Goal: Task Accomplishment & Management: Manage account settings

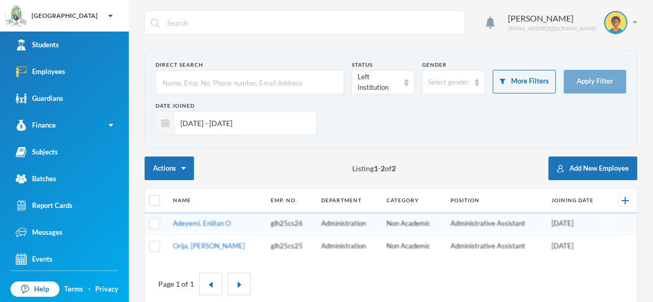
click at [287, 131] on input "[DATE] - [DATE]" at bounding box center [243, 123] width 136 height 24
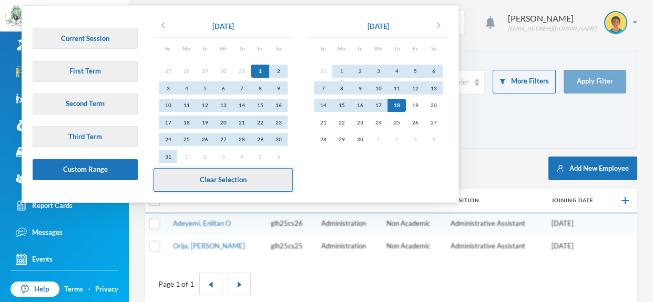
click at [264, 172] on button "Clear Selection" at bounding box center [222, 180] width 139 height 24
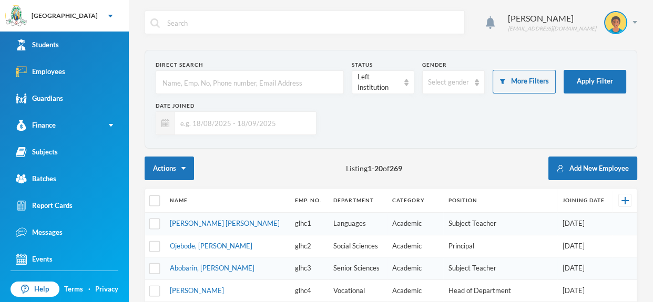
click at [280, 130] on input "text" at bounding box center [243, 123] width 136 height 24
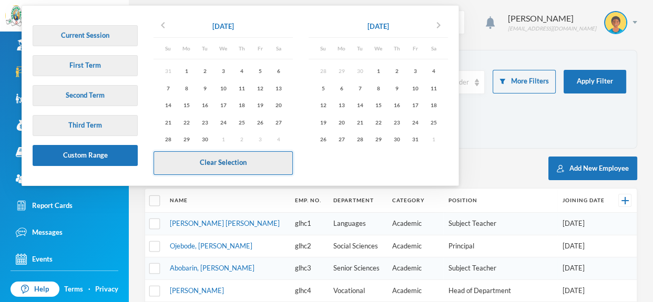
click at [273, 160] on button "Clear Selection" at bounding box center [222, 163] width 139 height 24
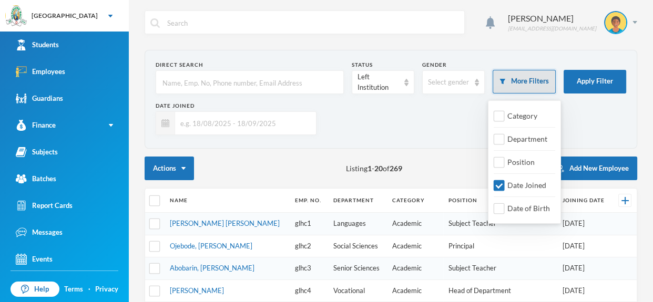
click at [548, 84] on button "More Filters" at bounding box center [523, 82] width 63 height 24
click at [502, 186] on input "Date Joined" at bounding box center [498, 185] width 11 height 11
checkbox input "false"
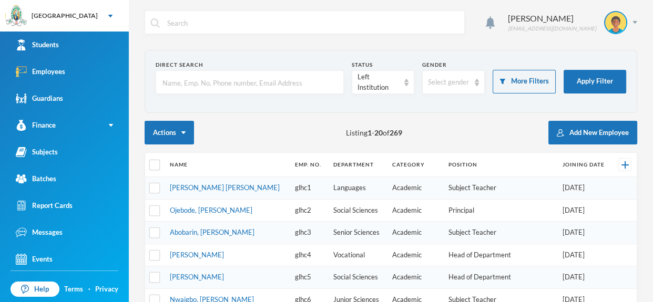
click at [255, 80] on input "text" at bounding box center [249, 83] width 177 height 24
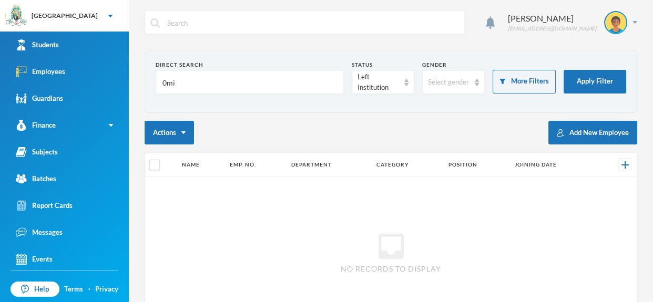
type input "0m"
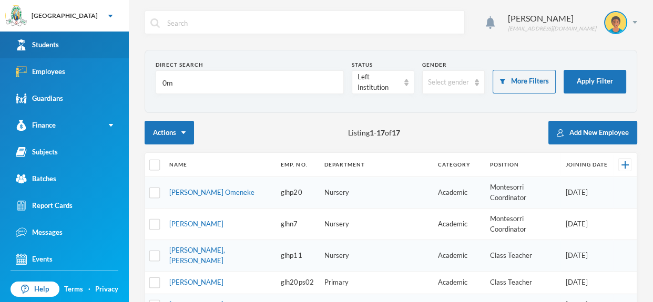
click at [71, 46] on link "Students" at bounding box center [64, 45] width 129 height 27
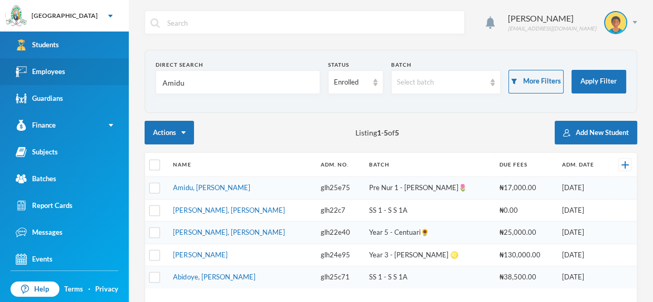
click at [66, 67] on link "Employees" at bounding box center [64, 71] width 129 height 27
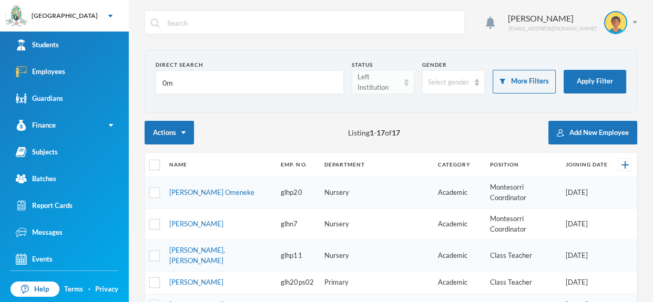
click at [408, 86] on img at bounding box center [406, 82] width 4 height 7
click at [397, 106] on li "Active" at bounding box center [382, 106] width 63 height 17
click at [255, 91] on input "0m" at bounding box center [249, 83] width 177 height 24
click at [106, 30] on div "[GEOGRAPHIC_DATA]" at bounding box center [64, 16] width 129 height 32
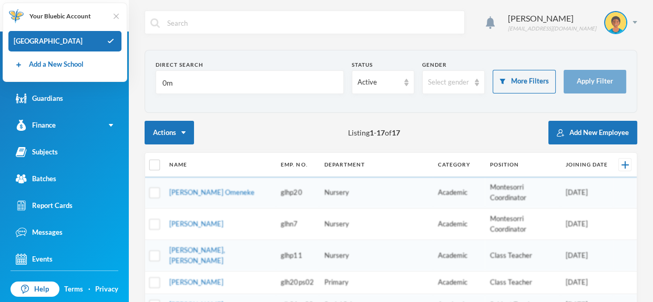
click at [118, 14] on img at bounding box center [116, 16] width 11 height 11
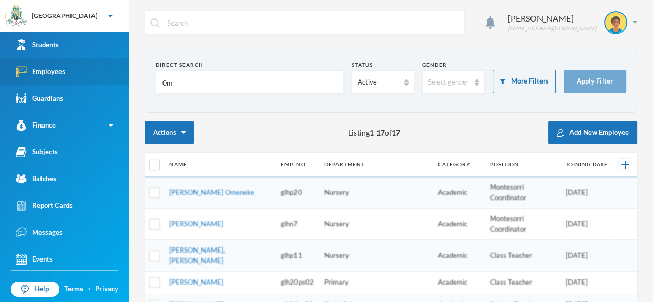
click at [96, 63] on link "Employees" at bounding box center [64, 71] width 129 height 27
click at [96, 29] on div "[GEOGRAPHIC_DATA]" at bounding box center [64, 16] width 129 height 32
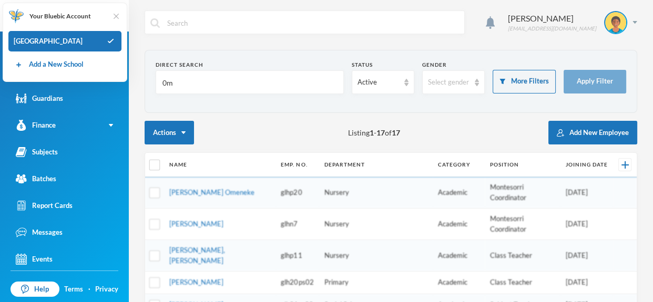
click at [116, 20] on img at bounding box center [116, 16] width 11 height 11
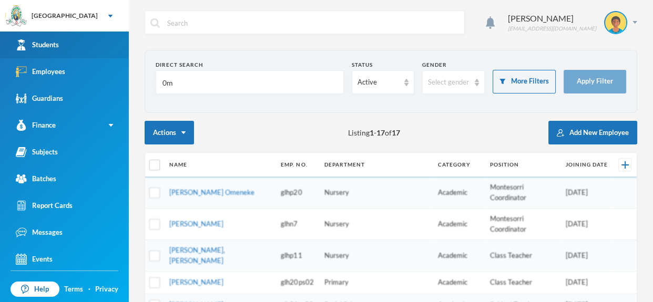
click at [109, 48] on link "Students" at bounding box center [64, 45] width 129 height 27
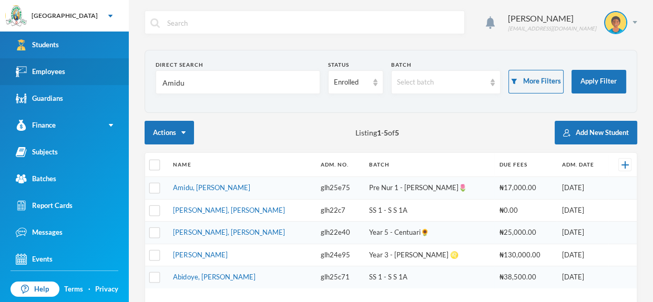
click at [101, 68] on link "Employees" at bounding box center [64, 71] width 129 height 27
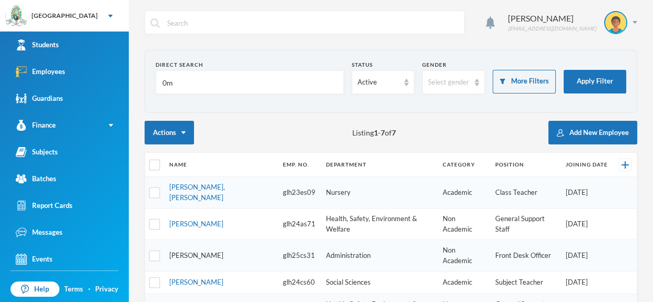
click at [183, 251] on link "[PERSON_NAME]" at bounding box center [196, 255] width 54 height 8
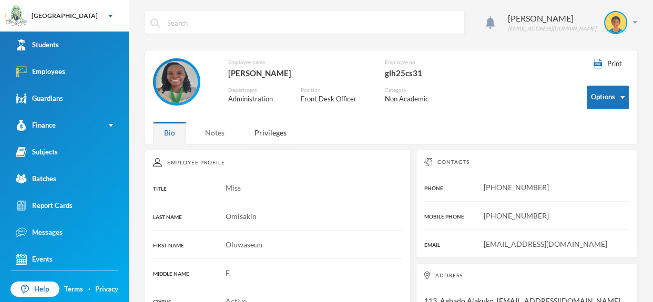
click at [214, 133] on div "Notes" at bounding box center [215, 132] width 42 height 23
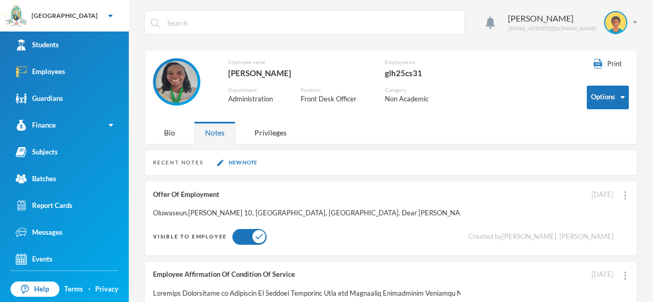
click at [300, 217] on div "Oluwaseun.[PERSON_NAME] 10, [GEOGRAPHIC_DATA], [GEOGRAPHIC_DATA]. Dear [PERSON_…" at bounding box center [306, 213] width 307 height 11
click at [206, 218] on div "Offer Of Employment Oluwaseun.[PERSON_NAME] 10, [GEOGRAPHIC_DATA], [GEOGRAPHIC_…" at bounding box center [391, 218] width 492 height 75
click at [171, 131] on div "Bio" at bounding box center [169, 132] width 33 height 23
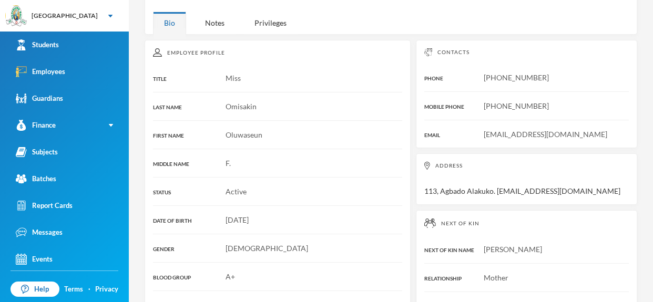
scroll to position [112, 0]
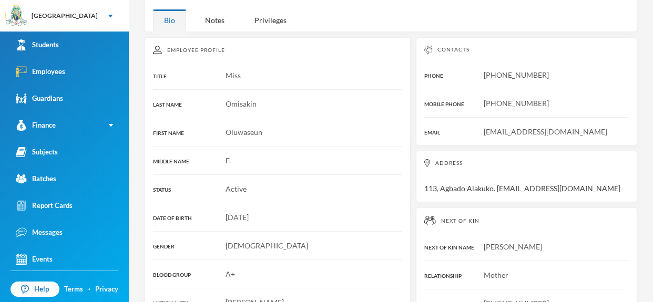
click at [349, 212] on div "[DATE]" at bounding box center [277, 217] width 249 height 11
click at [322, 218] on div "[DATE]" at bounding box center [277, 217] width 249 height 11
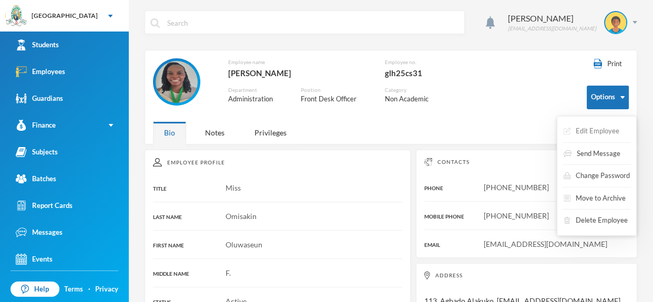
click at [605, 129] on button "Edit Employee" at bounding box center [591, 131] width 58 height 19
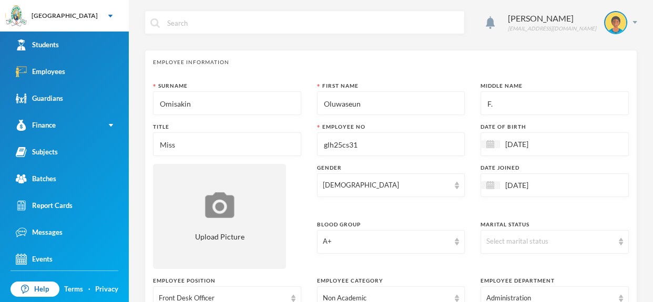
click at [548, 140] on input "[DATE]" at bounding box center [544, 144] width 88 height 12
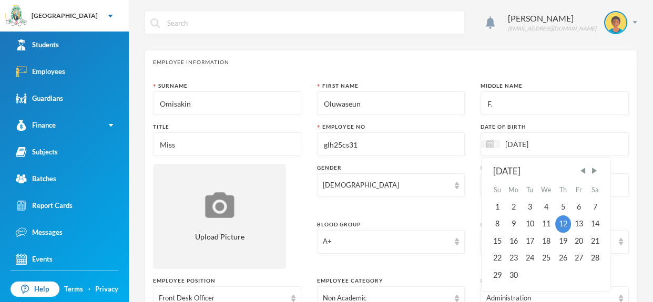
type input "12/11/0199"
type textarea "113, Agbado Alakuko. [EMAIL_ADDRESS][DOMAIN_NAME]"
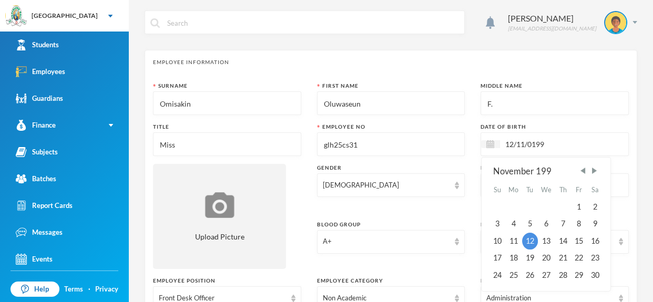
type input "12/11/01997"
type textarea "113, Agbado Alakuko. [EMAIL_ADDRESS][DOMAIN_NAME]"
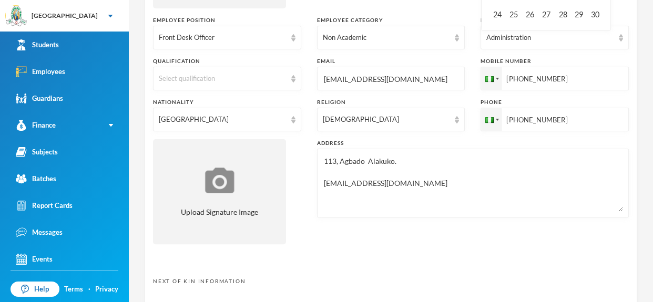
scroll to position [263, 0]
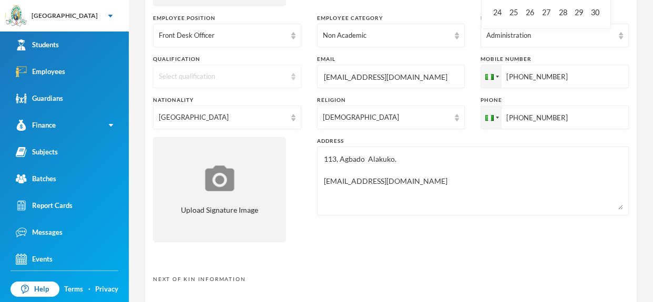
type input "12/11/01997"
click at [293, 71] on div "Select qualification" at bounding box center [227, 77] width 148 height 24
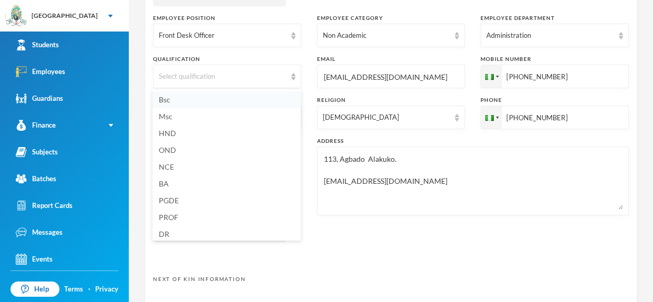
click at [261, 104] on li "Bsc" at bounding box center [226, 99] width 148 height 17
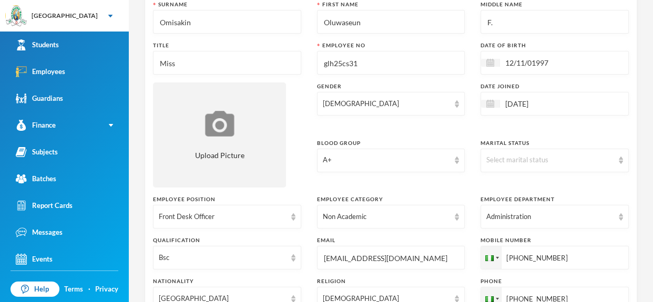
scroll to position [84, 0]
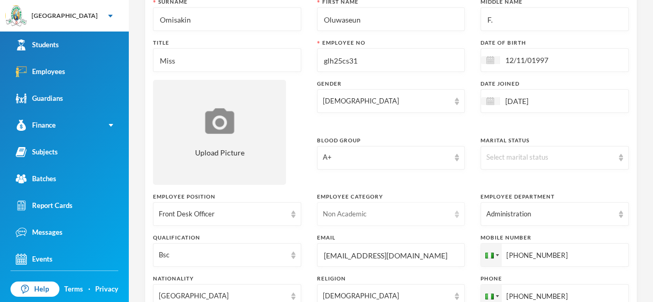
click at [458, 219] on div "Non Academic" at bounding box center [391, 214] width 148 height 24
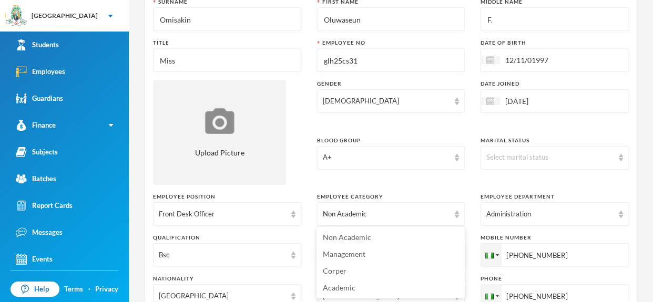
click at [437, 183] on div "Blood Group [MEDICAL_DATA]" at bounding box center [391, 161] width 148 height 49
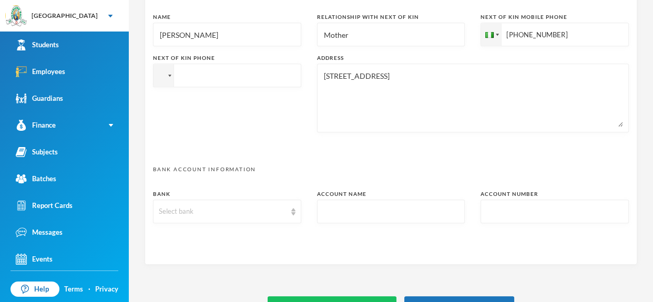
scroll to position [578, 0]
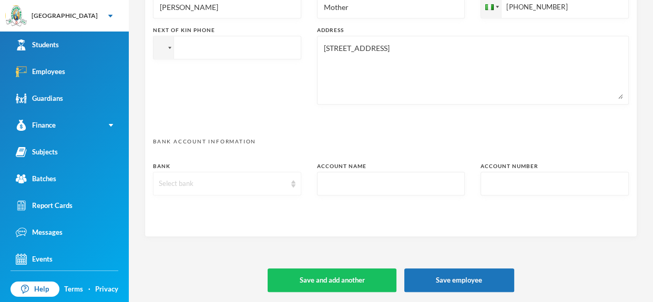
click at [292, 187] on img at bounding box center [293, 183] width 4 height 7
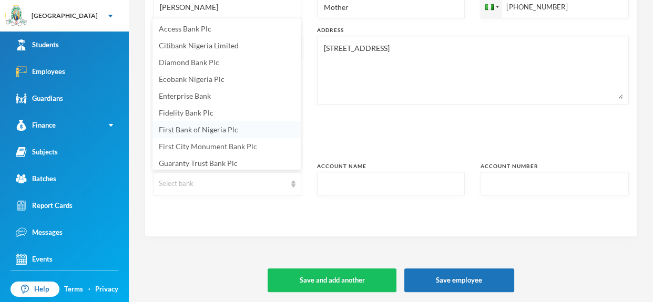
scroll to position [2, 0]
click at [240, 127] on li "First Bank of Nigeria Plc" at bounding box center [226, 128] width 148 height 17
type textarea "113, Agbado Alakuko. [EMAIL_ADDRESS][DOMAIN_NAME]"
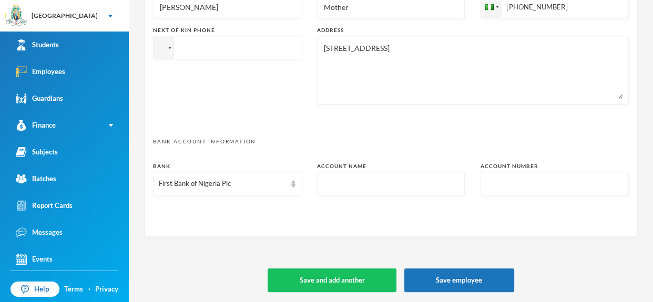
click at [335, 177] on input "text" at bounding box center [391, 184] width 137 height 24
type input "3"
type textarea "113, Agbado Alakuko. [EMAIL_ADDRESS][DOMAIN_NAME]"
type input "32"
type textarea "113, Agbado Alakuko. [EMAIL_ADDRESS][DOMAIN_NAME]"
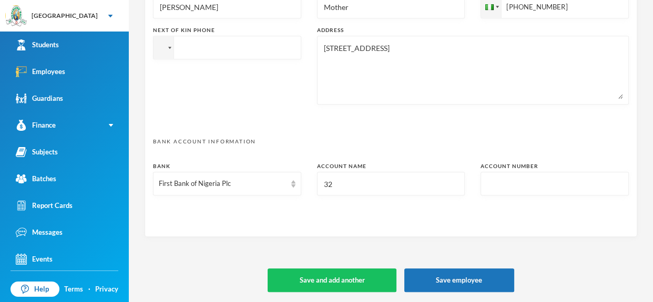
type input "322"
type textarea "113, Agbado Alakuko. [EMAIL_ADDRESS][DOMAIN_NAME]"
type input "3226"
type textarea "113, Agbado Alakuko. [EMAIL_ADDRESS][DOMAIN_NAME]"
type input "32269"
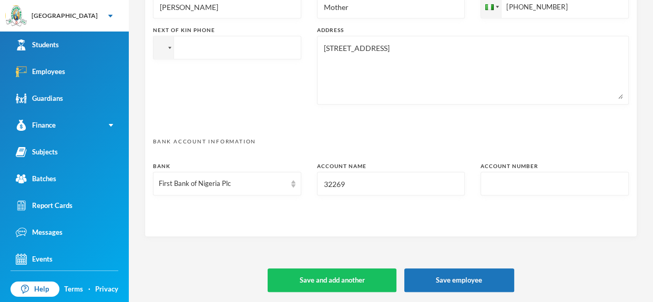
type textarea "113, Agbado Alakuko. [EMAIL_ADDRESS][DOMAIN_NAME]"
type input "322690"
type textarea "113, Agbado Alakuko. [EMAIL_ADDRESS][DOMAIN_NAME]"
type input "3226906"
type textarea "113, Agbado Alakuko. [EMAIL_ADDRESS][DOMAIN_NAME]"
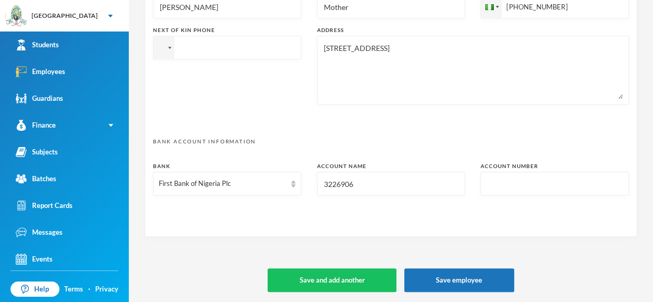
type input "32269069"
type textarea "113, Agbado Alakuko. [EMAIL_ADDRESS][DOMAIN_NAME]"
type input "3226906947"
type textarea "113, Agbado Alakuko. [EMAIL_ADDRESS][DOMAIN_NAME]"
click at [323, 180] on input "3226906947" at bounding box center [391, 184] width 137 height 24
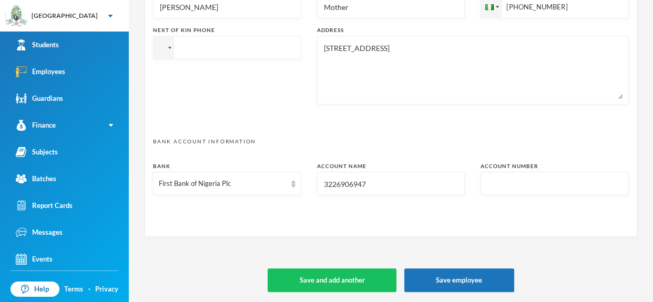
drag, startPoint x: 323, startPoint y: 180, endPoint x: 372, endPoint y: 187, distance: 49.8
click at [372, 187] on input "3226906947" at bounding box center [391, 184] width 137 height 24
type input "3226906947"
click at [512, 176] on input "text" at bounding box center [554, 184] width 137 height 24
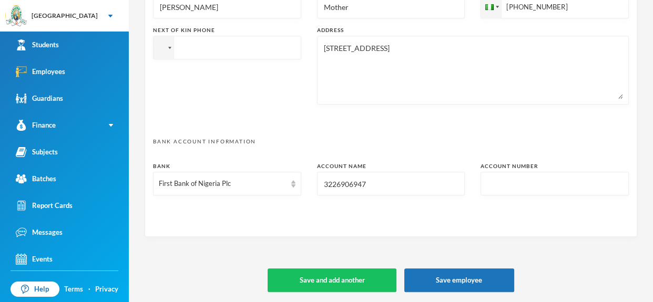
paste input "3226906947"
type input "3226906947"
type textarea "113, Agbado Alakuko. [EMAIL_ADDRESS][DOMAIN_NAME]"
type input "3226906947"
click at [381, 186] on input "3226906947" at bounding box center [391, 184] width 137 height 24
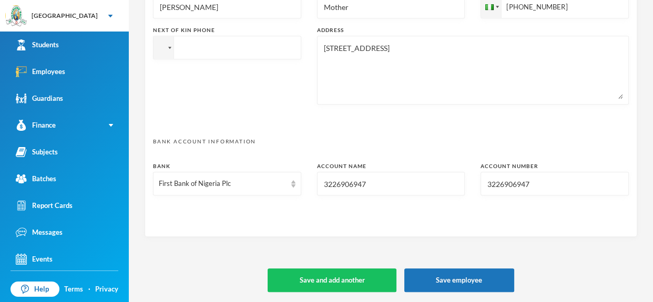
type input "322690694"
type textarea "113, Agbado Alakuko. [EMAIL_ADDRESS][DOMAIN_NAME]"
type input "32269069"
type textarea "113, Agbado Alakuko. [EMAIL_ADDRESS][DOMAIN_NAME]"
type input "3226906"
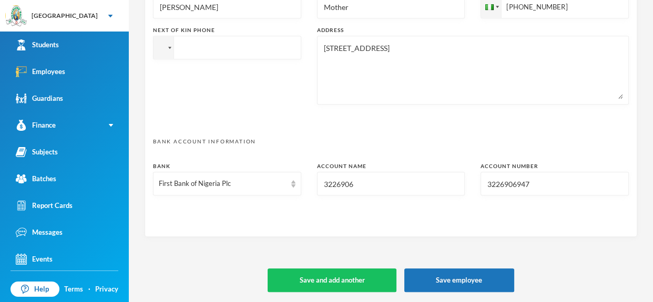
type textarea "113, Agbado Alakuko. [EMAIL_ADDRESS][DOMAIN_NAME]"
type input "3226"
type textarea "113, Agbado Alakuko. [EMAIL_ADDRESS][DOMAIN_NAME]"
type input "3"
type textarea "113, Agbado Alakuko. [EMAIL_ADDRESS][DOMAIN_NAME]"
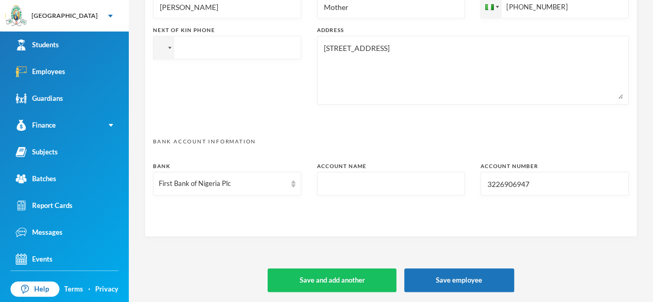
type input "O"
type textarea "113, Agbado Alakuko. [EMAIL_ADDRESS][DOMAIN_NAME]"
type input "Om"
type textarea "113, Agbado Alakuko. [EMAIL_ADDRESS][DOMAIN_NAME]"
type input "Omi"
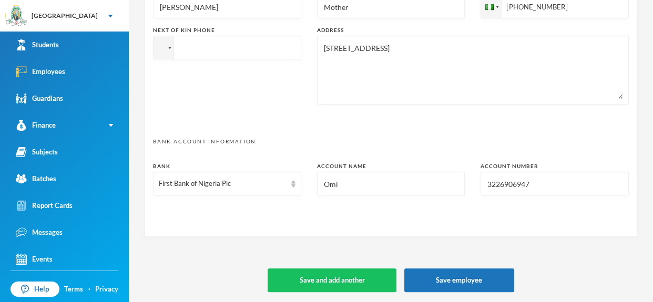
type textarea "113, Agbado Alakuko. [EMAIL_ADDRESS][DOMAIN_NAME]"
type input "Omis"
type textarea "113, Agbado Alakuko. [EMAIL_ADDRESS][DOMAIN_NAME]"
type input "Omisa"
type textarea "113, Agbado Alakuko. [EMAIL_ADDRESS][DOMAIN_NAME]"
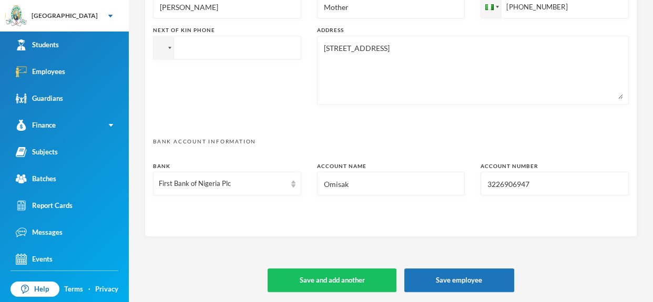
type input "Omisaki"
type textarea "113, Agbado Alakuko. [EMAIL_ADDRESS][DOMAIN_NAME]"
type input "Omisakin"
type textarea "113, Agbado Alakuko. [EMAIL_ADDRESS][DOMAIN_NAME]"
type input "Omisakin O"
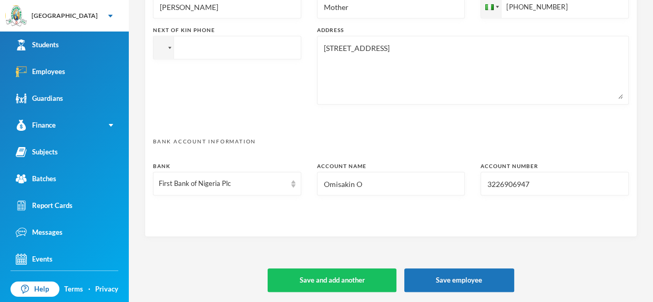
type textarea "113, Agbado Alakuko. [EMAIL_ADDRESS][DOMAIN_NAME]"
type input "Omisakin Ol"
type textarea "113, Agbado Alakuko. [EMAIL_ADDRESS][DOMAIN_NAME]"
type input "Omisakin Olu"
type textarea "113, Agbado Alakuko. [EMAIL_ADDRESS][DOMAIN_NAME]"
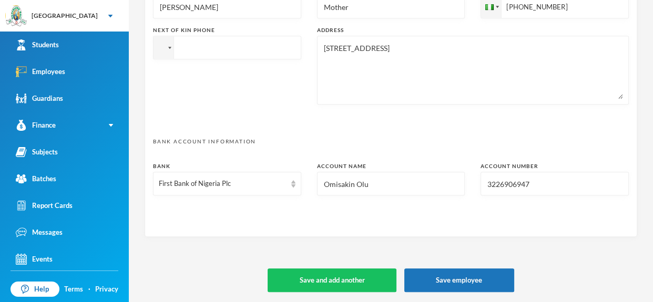
type input "Omisakin Oluw"
type textarea "113, Agbado Alakuko. [EMAIL_ADDRESS][DOMAIN_NAME]"
type input "Omisakin Oluwas"
type textarea "113, Agbado Alakuko. [EMAIL_ADDRESS][DOMAIN_NAME]"
type input "[PERSON_NAME]"
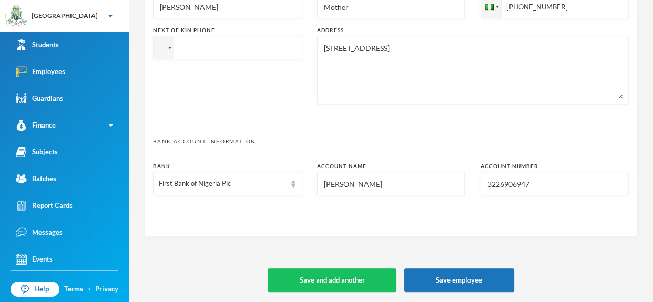
type textarea "113, Agbado Alakuko. [EMAIL_ADDRESS][DOMAIN_NAME]"
type input "[PERSON_NAME]"
type textarea "113, Agbado Alakuko. [EMAIL_ADDRESS][DOMAIN_NAME]"
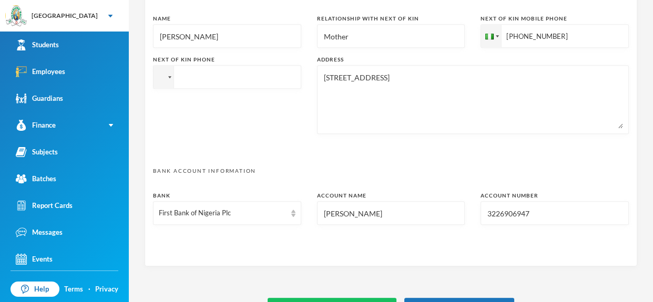
scroll to position [578, 0]
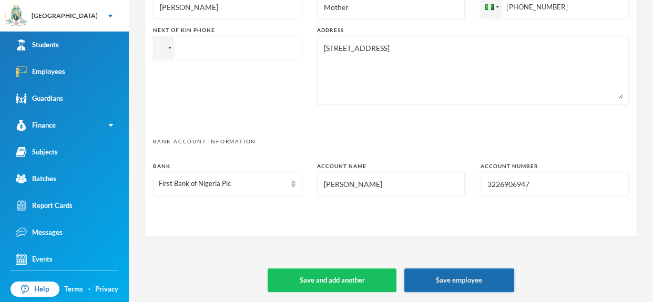
type input "[PERSON_NAME]"
click at [457, 284] on button "Save employee" at bounding box center [459, 281] width 110 height 24
type textarea "113, Agbado Alakuko. [EMAIL_ADDRESS][DOMAIN_NAME]"
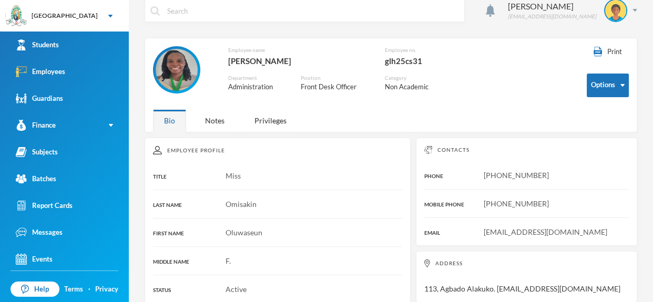
scroll to position [12, 0]
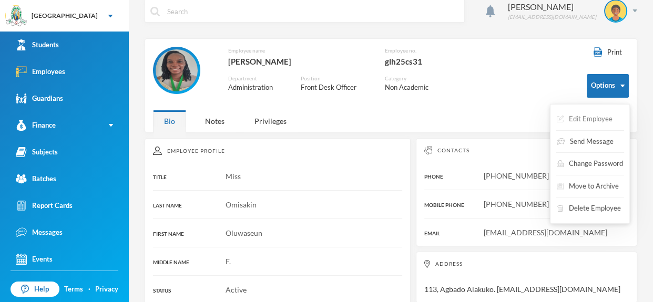
click at [602, 114] on button "Edit Employee" at bounding box center [584, 119] width 58 height 19
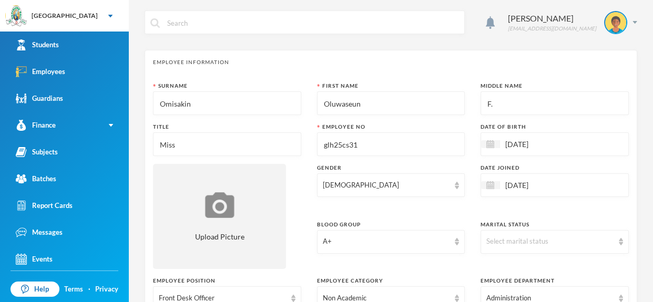
click at [539, 141] on input "[DATE]" at bounding box center [544, 144] width 88 height 12
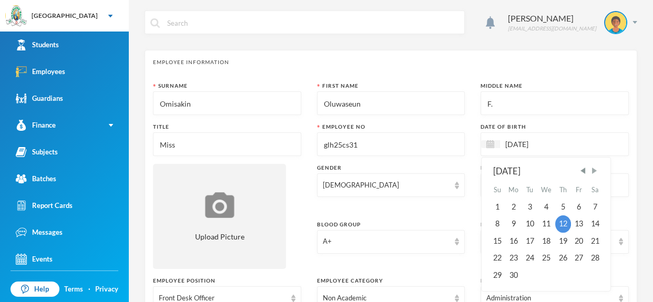
click at [592, 169] on span "Next Month" at bounding box center [594, 170] width 9 height 9
click at [583, 171] on span "Previous Month" at bounding box center [582, 170] width 9 height 9
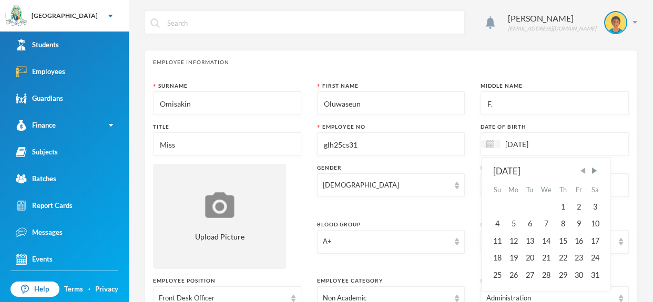
click at [583, 171] on span "Previous Month" at bounding box center [582, 170] width 9 height 9
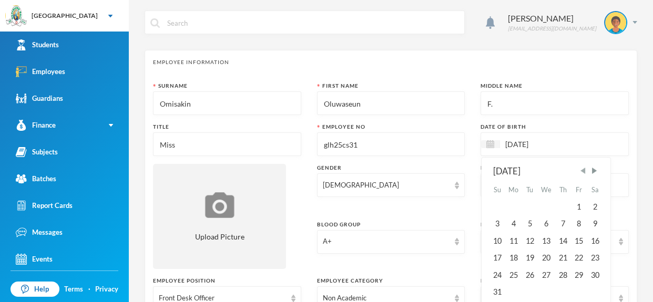
click at [583, 171] on span "Previous Month" at bounding box center [582, 170] width 9 height 9
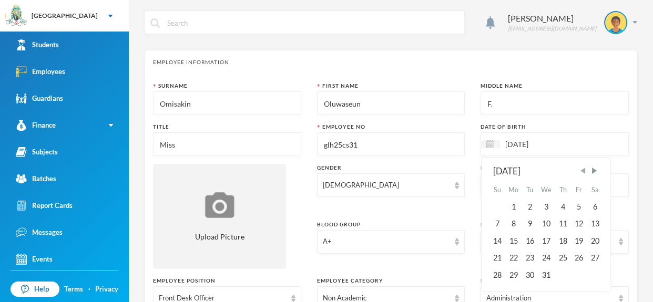
click at [583, 171] on span "Previous Month" at bounding box center [582, 170] width 9 height 9
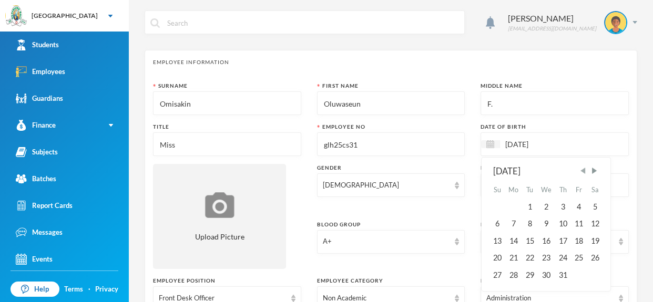
click at [583, 171] on span "Previous Month" at bounding box center [582, 170] width 9 height 9
click at [592, 171] on span "Next Month" at bounding box center [594, 170] width 9 height 9
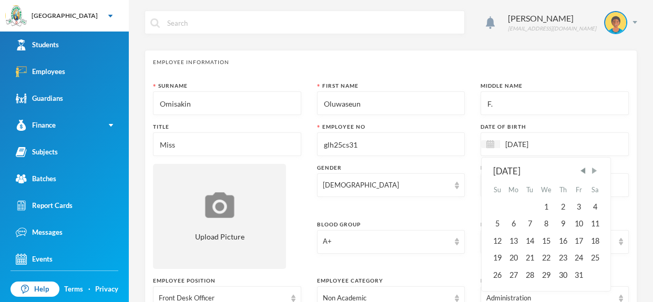
click at [592, 171] on span "Next Month" at bounding box center [594, 170] width 9 height 9
click at [546, 238] on div "12" at bounding box center [546, 241] width 17 height 17
type input "[DATE]"
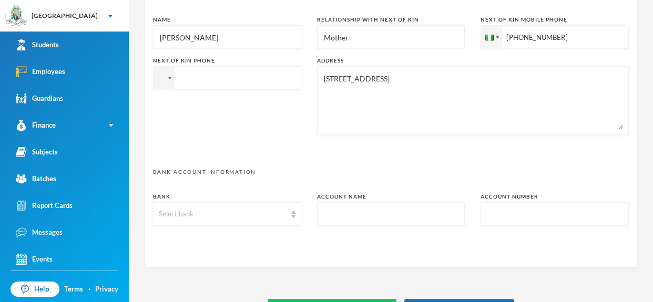
scroll to position [578, 0]
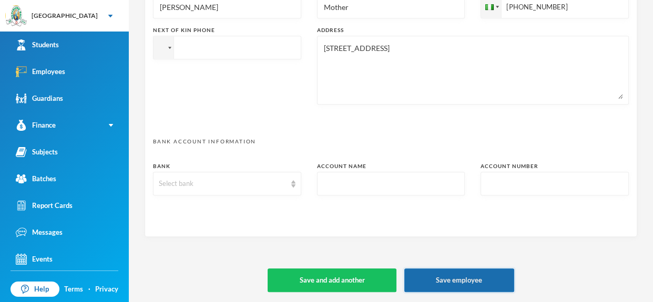
click at [483, 283] on button "Save employee" at bounding box center [459, 281] width 110 height 24
type textarea "113, Agbado Alakuko. [EMAIL_ADDRESS][DOMAIN_NAME]"
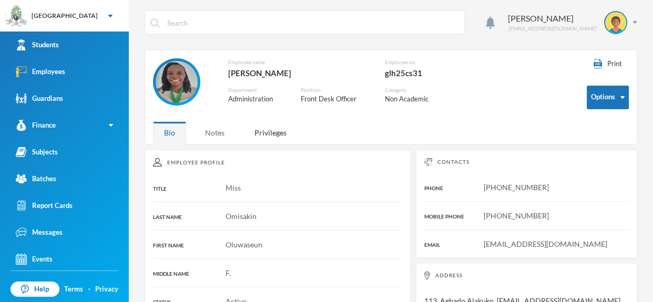
click at [218, 133] on div "Notes" at bounding box center [215, 132] width 42 height 23
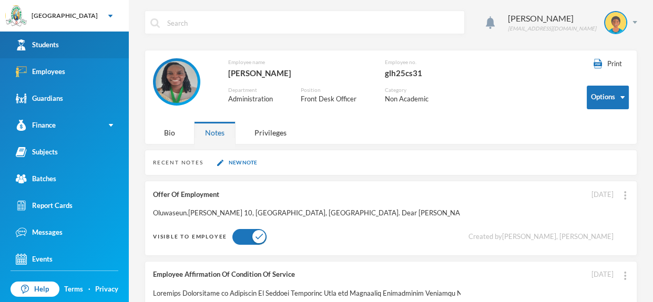
click at [65, 39] on link "Students" at bounding box center [64, 45] width 129 height 27
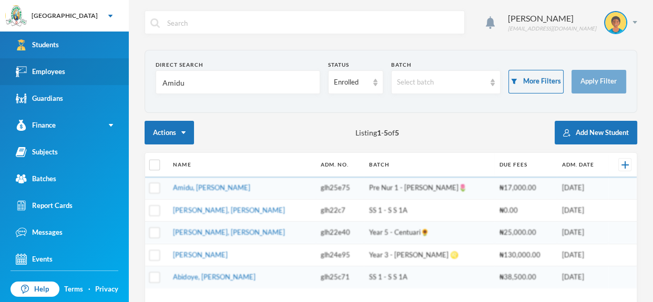
click at [63, 70] on div "Employees" at bounding box center [40, 71] width 49 height 11
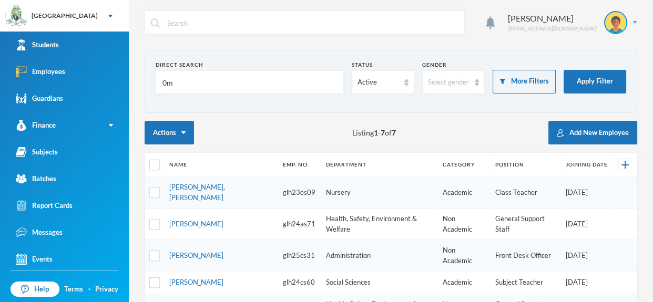
click at [199, 76] on input "0m" at bounding box center [249, 83] width 177 height 24
type input "0"
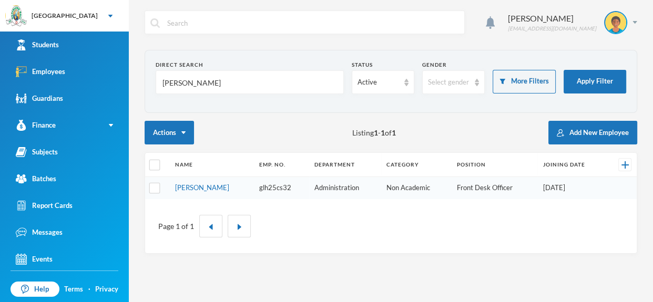
type input "[PERSON_NAME]"
